Goal: Task Accomplishment & Management: Use online tool/utility

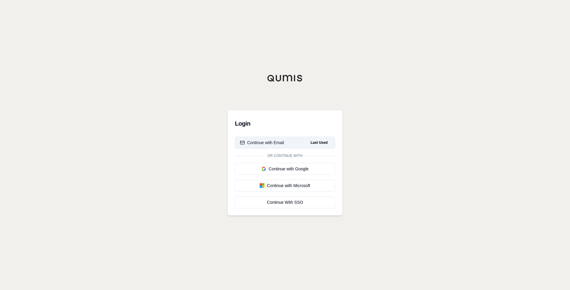
click at [279, 144] on div "Continue with Email" at bounding box center [262, 142] width 44 height 6
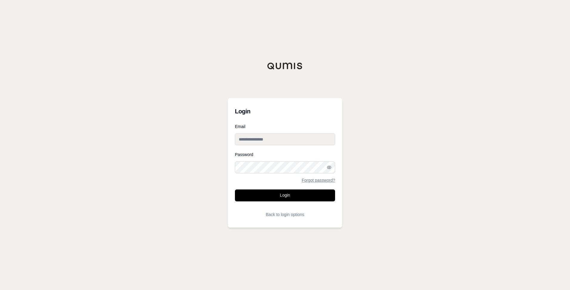
click at [278, 137] on input "Email" at bounding box center [285, 139] width 100 height 12
type input "**********"
click at [235, 189] on button "Login" at bounding box center [285, 195] width 100 height 12
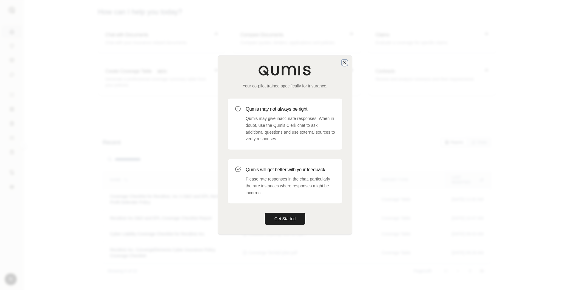
click at [342, 61] on icon "button" at bounding box center [344, 62] width 5 height 5
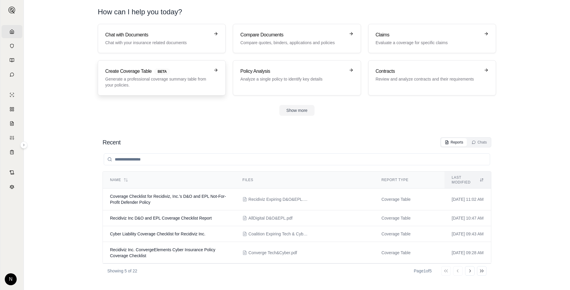
click at [171, 78] on p "Generate a professional coverage summary table from your policies." at bounding box center [157, 82] width 105 height 12
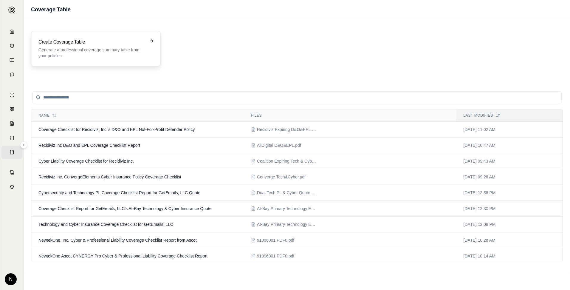
click at [154, 40] on div "Create Coverage Table Generate a professional coverage summary table from your …" at bounding box center [95, 48] width 129 height 35
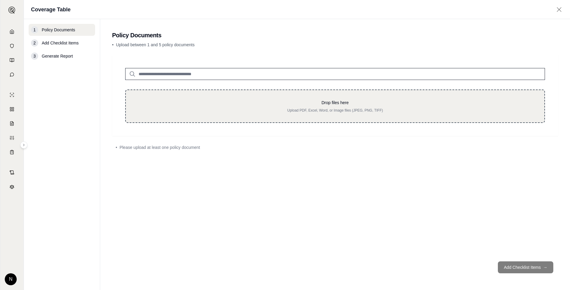
click at [311, 111] on p "Upload PDF, Excel, Word, or Image files (JPEG, PNG, TIFF)" at bounding box center [334, 110] width 399 height 5
type input "**********"
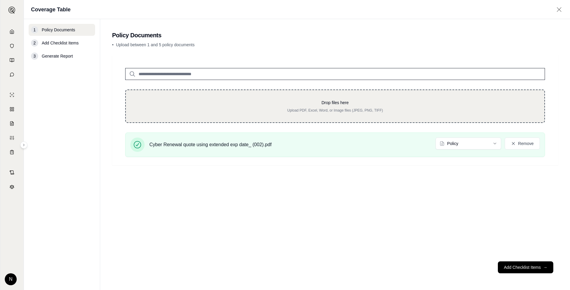
click at [217, 97] on div "Drop files here Upload PDF, Excel, Word, or Image files (JPEG, PNG, TIFF)" at bounding box center [334, 105] width 419 height 33
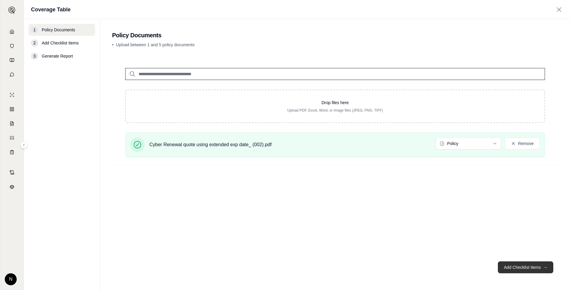
click at [528, 268] on button "Add Checklist Items →" at bounding box center [524, 267] width 55 height 12
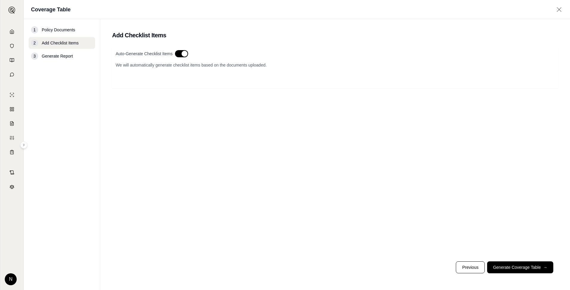
click at [153, 60] on div "Auto-Generate Checklist Items We will automatically generate checklist items ba…" at bounding box center [335, 65] width 438 height 30
click at [201, 75] on div "Auto-Generate Checklist Items We will automatically generate checklist items ba…" at bounding box center [335, 65] width 438 height 30
click at [155, 57] on div "Auto-Generate Checklist Items" at bounding box center [335, 53] width 438 height 7
click at [183, 55] on button "button" at bounding box center [181, 53] width 13 height 7
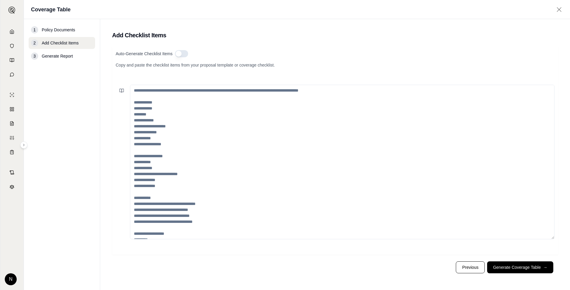
click at [175, 96] on textarea at bounding box center [342, 162] width 424 height 154
click at [229, 111] on textarea at bounding box center [342, 162] width 424 height 154
paste textarea "**********"
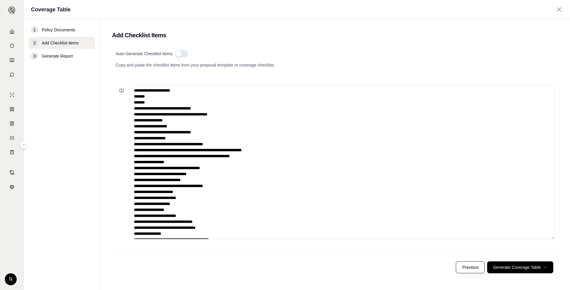
scroll to position [265, 0]
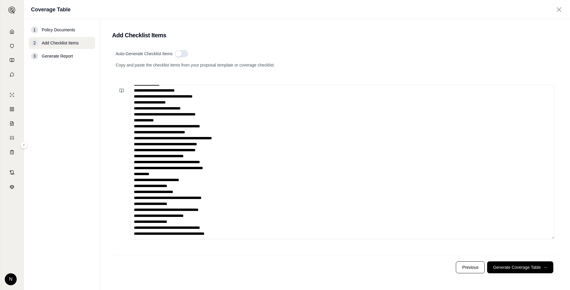
click at [481, 208] on textarea at bounding box center [342, 162] width 424 height 154
type textarea "**********"
click at [200, 98] on textarea at bounding box center [342, 162] width 424 height 154
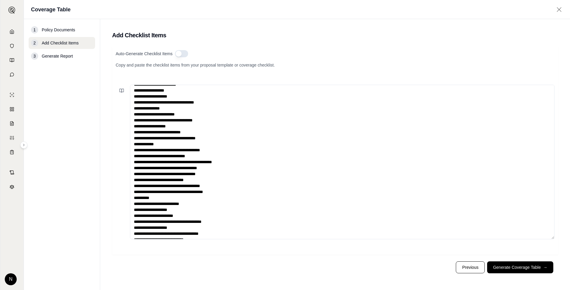
scroll to position [268, 0]
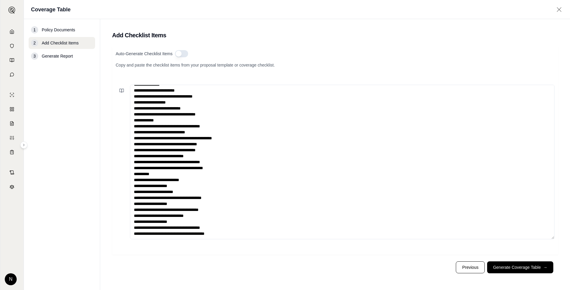
click at [265, 230] on textarea at bounding box center [342, 162] width 424 height 154
click at [265, 233] on textarea at bounding box center [342, 162] width 424 height 154
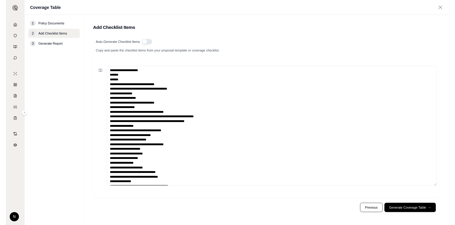
scroll to position [0, 0]
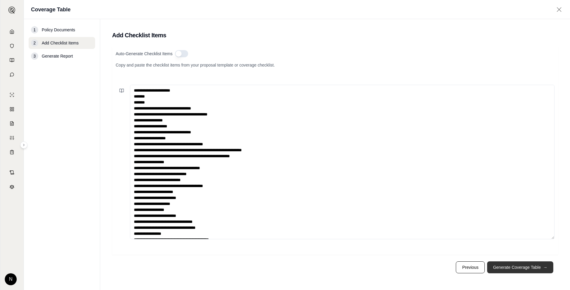
click at [504, 269] on button "Generate Coverage Table →" at bounding box center [520, 267] width 66 height 12
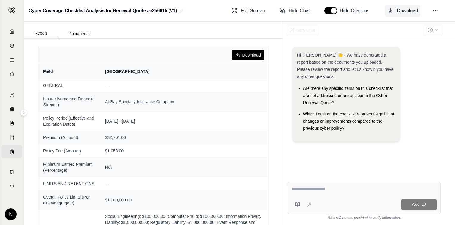
click at [411, 10] on span "Download" at bounding box center [407, 10] width 21 height 7
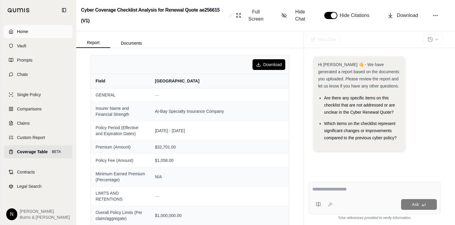
click at [18, 26] on link "Home" at bounding box center [38, 31] width 69 height 13
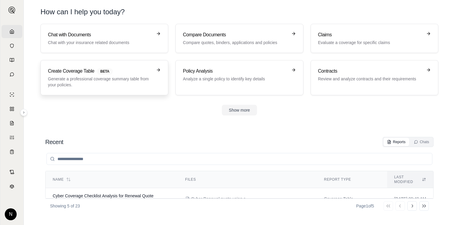
click at [107, 77] on p "Generate a professional coverage summary table from your policies." at bounding box center [100, 82] width 105 height 12
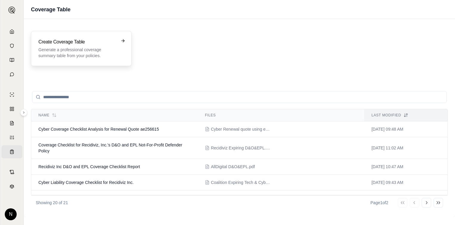
click at [116, 41] on div "Create Coverage Table Generate a professional coverage summary table from your …" at bounding box center [81, 48] width 86 height 20
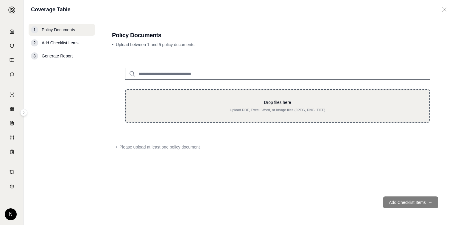
click at [248, 107] on div "Drop files here Upload PDF, Excel, Word, or Image files (JPEG, PNG, TIFF)" at bounding box center [277, 105] width 285 height 13
type input "**********"
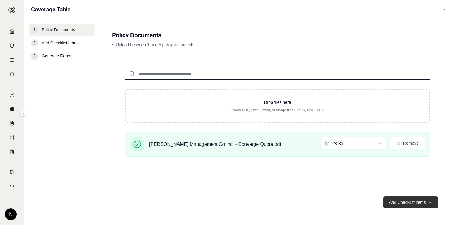
click at [398, 204] on button "Add Checklist Items →" at bounding box center [410, 203] width 55 height 12
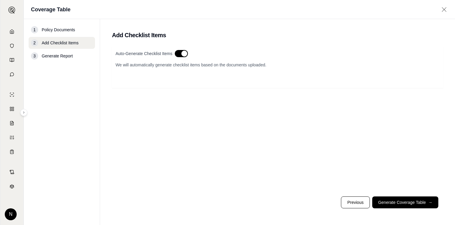
click at [152, 66] on p "We will automatically generate checklist items based on the documents uploaded." at bounding box center [278, 65] width 324 height 6
click at [186, 53] on button "button" at bounding box center [181, 53] width 13 height 7
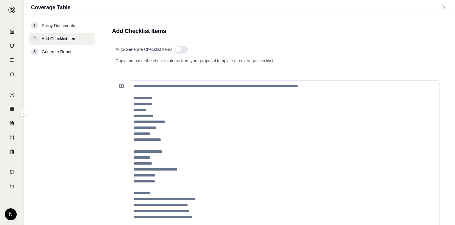
click at [151, 99] on textarea at bounding box center [285, 157] width 310 height 154
paste textarea "**********"
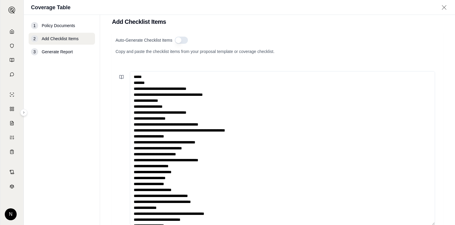
scroll to position [58, 0]
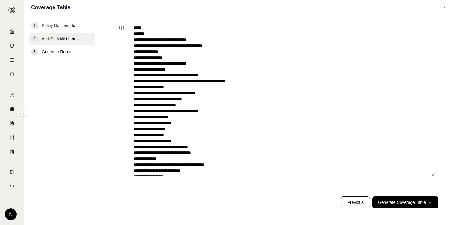
drag, startPoint x: 154, startPoint y: 26, endPoint x: 91, endPoint y: 26, distance: 62.9
click at [91, 26] on div "1 Policy Documents 2 Add Checklist Items 3 Generate Report Add Checklist Items …" at bounding box center [239, 120] width 431 height 210
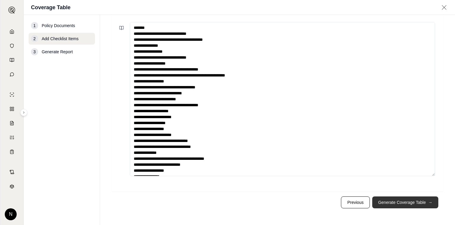
type textarea "**********"
click at [407, 208] on button "Generate Coverage Table →" at bounding box center [405, 203] width 66 height 12
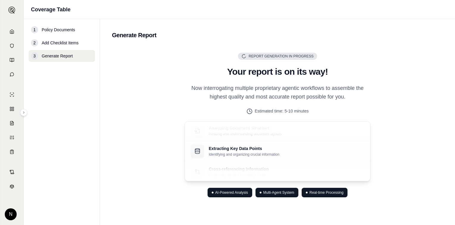
scroll to position [0, 0]
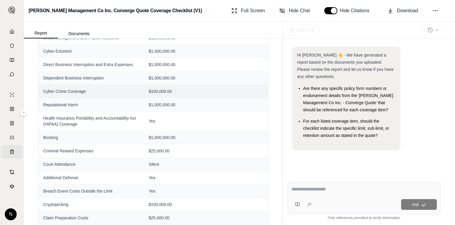
scroll to position [328, 0]
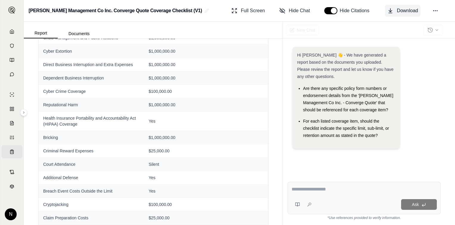
click at [401, 14] on button "Download" at bounding box center [402, 11] width 35 height 12
